Goal: Task Accomplishment & Management: Use online tool/utility

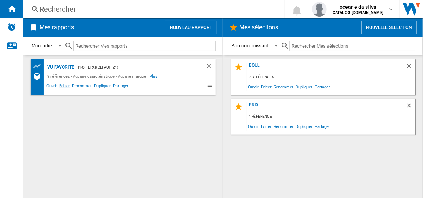
click at [67, 85] on span "Editer" at bounding box center [64, 86] width 12 height 9
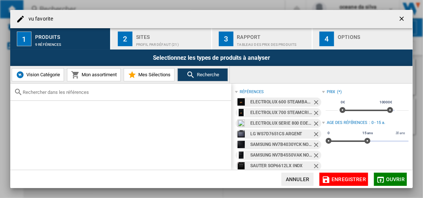
click at [316, 101] on ng-md-icon "Retirer" at bounding box center [317, 102] width 9 height 9
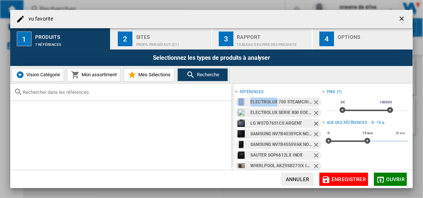
click at [316, 101] on ng-md-icon "Retirer" at bounding box center [317, 102] width 9 height 9
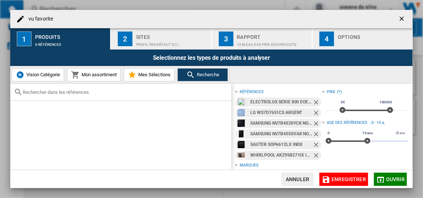
click at [316, 101] on ng-md-icon "Retirer" at bounding box center [317, 102] width 9 height 9
click at [316, 109] on ng-md-icon "Retirer" at bounding box center [317, 113] width 9 height 9
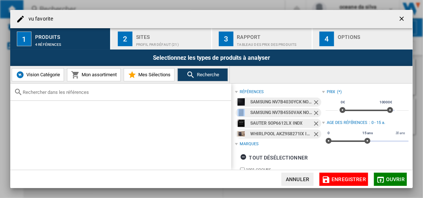
click at [316, 101] on ng-md-icon "Retirer" at bounding box center [317, 102] width 9 height 9
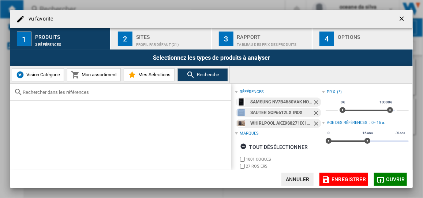
click at [316, 101] on ng-md-icon "Retirer" at bounding box center [317, 102] width 9 height 9
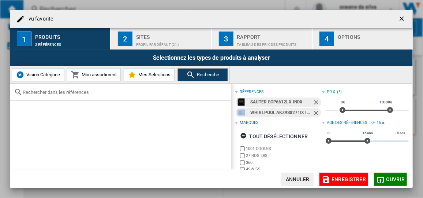
click at [316, 101] on ng-md-icon "Retirer" at bounding box center [317, 102] width 9 height 9
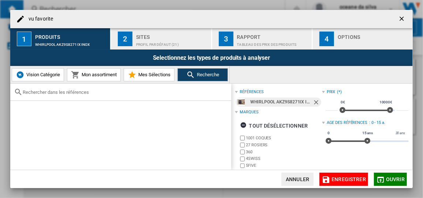
click at [316, 101] on ng-md-icon "Retirer" at bounding box center [317, 102] width 9 height 9
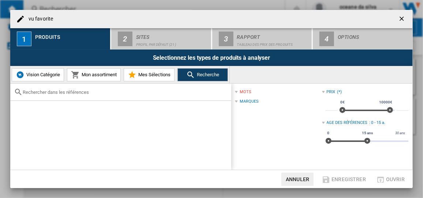
click at [72, 90] on input "text" at bounding box center [125, 91] width 205 height 5
paste input "EOC6P77WH"
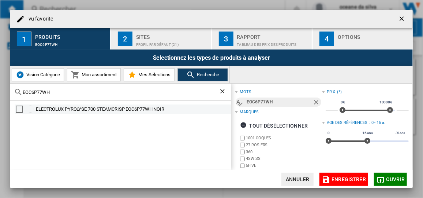
type input "EOC6P77WH"
click at [123, 107] on div "ELECTROLUX PYROLYSE 700 STEAMCRISP EOC6P77WH NOIR" at bounding box center [133, 108] width 194 height 7
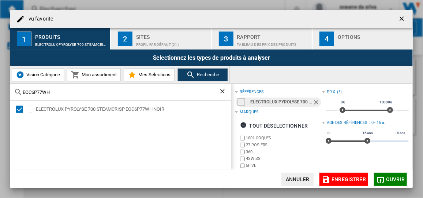
click at [392, 176] on span "Ouvrir" at bounding box center [395, 179] width 19 height 6
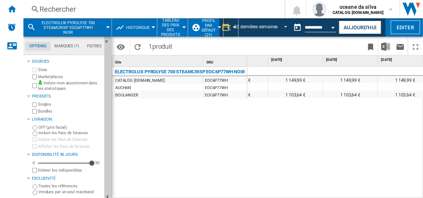
scroll to position [0, 1150]
